Goal: Answer question/provide support: Answer question/provide support

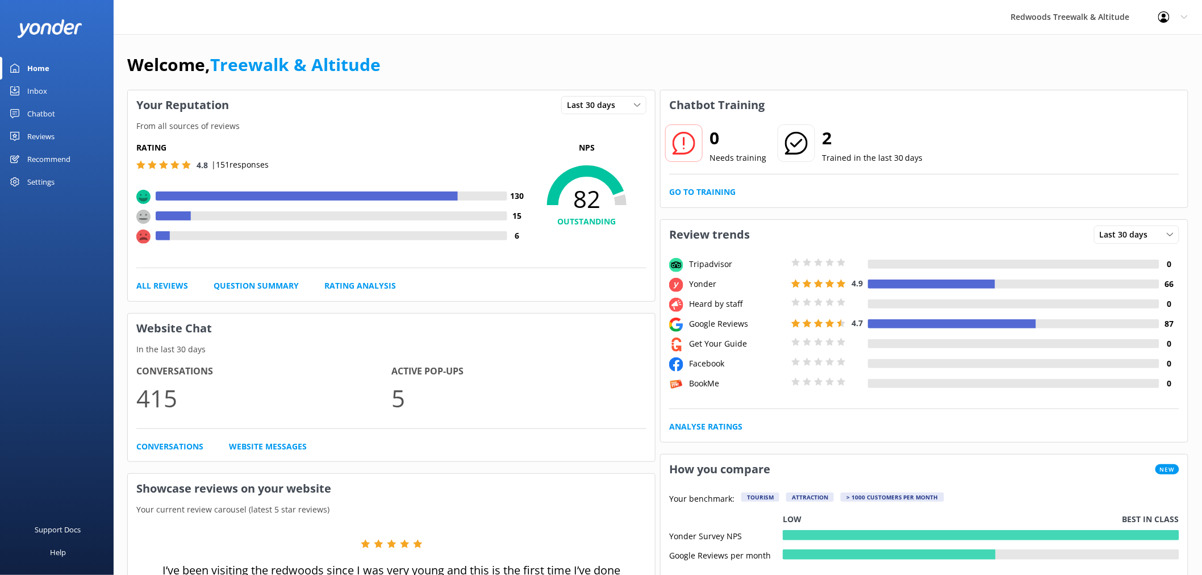
click at [50, 115] on div "Chatbot" at bounding box center [41, 113] width 28 height 23
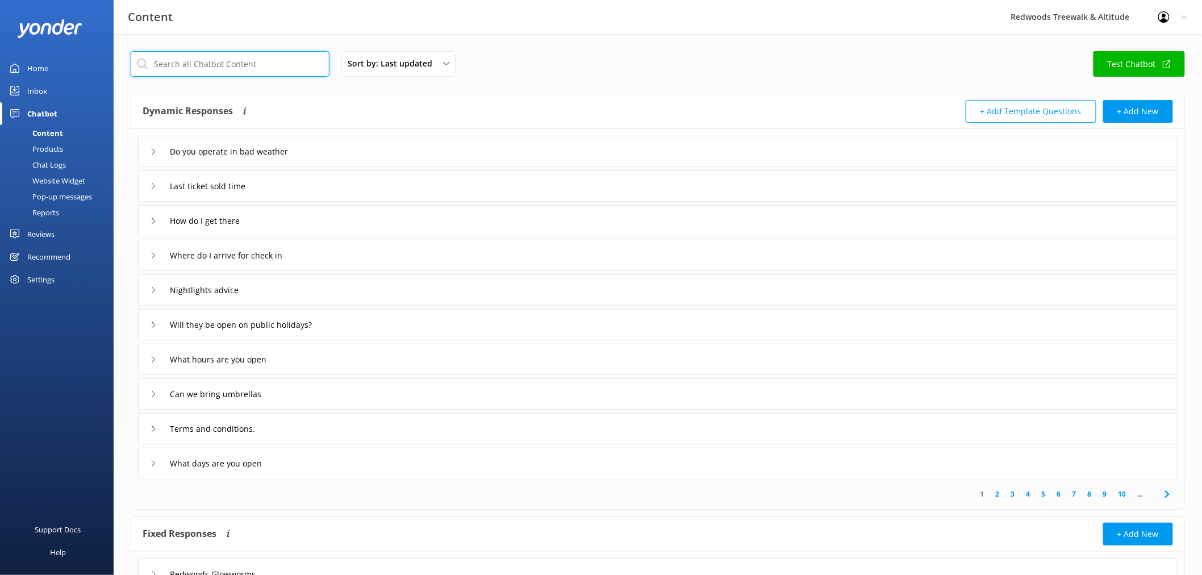
click at [212, 74] on input "text" at bounding box center [230, 64] width 199 height 26
type input "shoes"
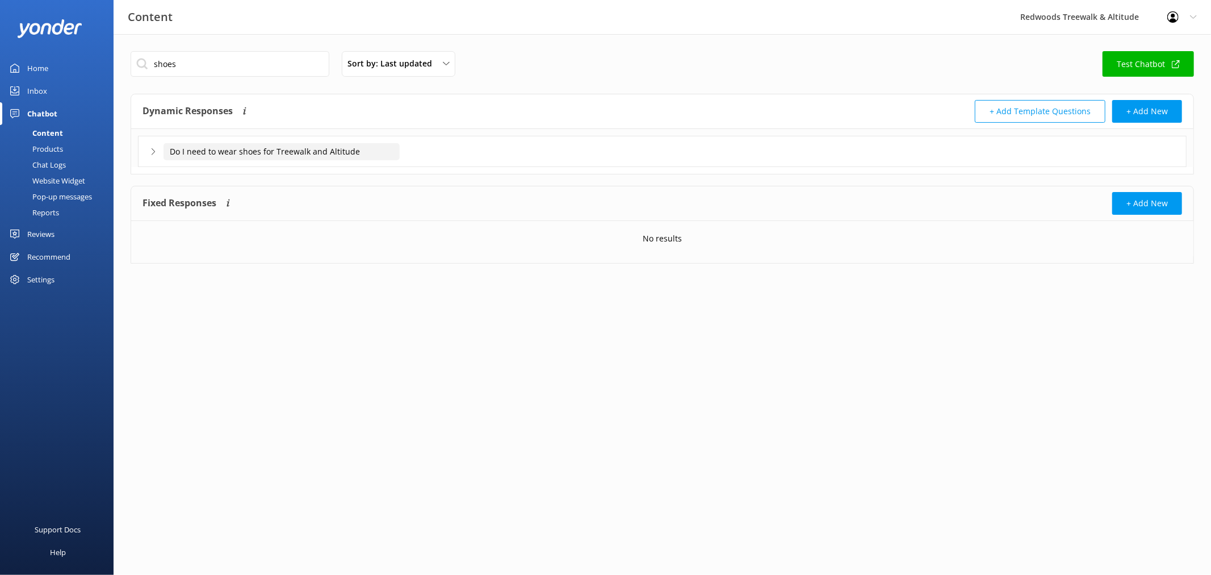
click at [322, 158] on input "Do I need to wear shoes for Treewalk and Altitude" at bounding box center [282, 151] width 236 height 17
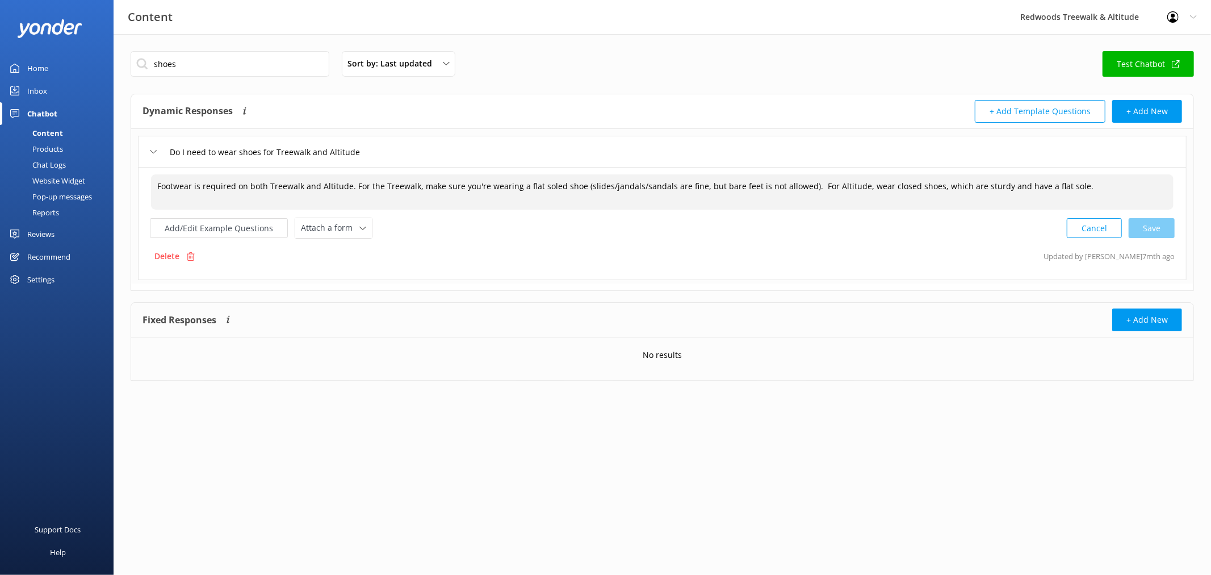
click at [303, 185] on textarea "Footwear is required on both Treewalk and Altitude. For the Treewalk, make sure…" at bounding box center [662, 191] width 1023 height 35
click at [604, 188] on textarea "Footwear is required on both Treewalk and Altitude. For the Treewalk, make sure…" at bounding box center [662, 191] width 1023 height 35
click at [1151, 231] on div "Cancel Save" at bounding box center [1121, 228] width 108 height 21
type textarea "Footwear is required on both Treewalk and Altitude. For the Treewalk, make sure…"
